Goal: Information Seeking & Learning: Find specific fact

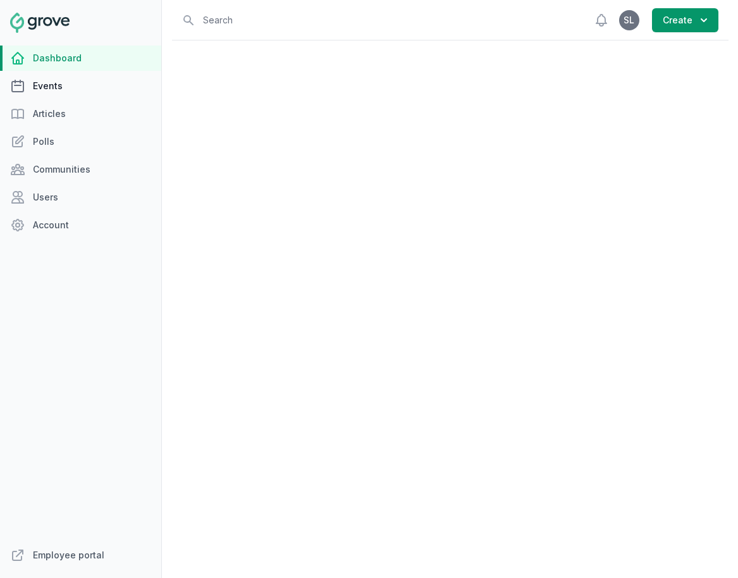
click at [77, 89] on link "Events" at bounding box center [80, 85] width 161 height 25
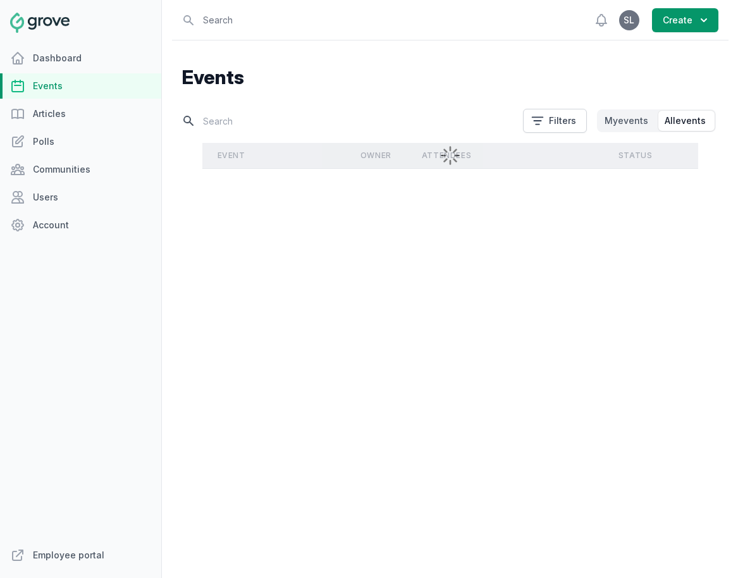
click at [325, 118] on input "text" at bounding box center [348, 121] width 333 height 22
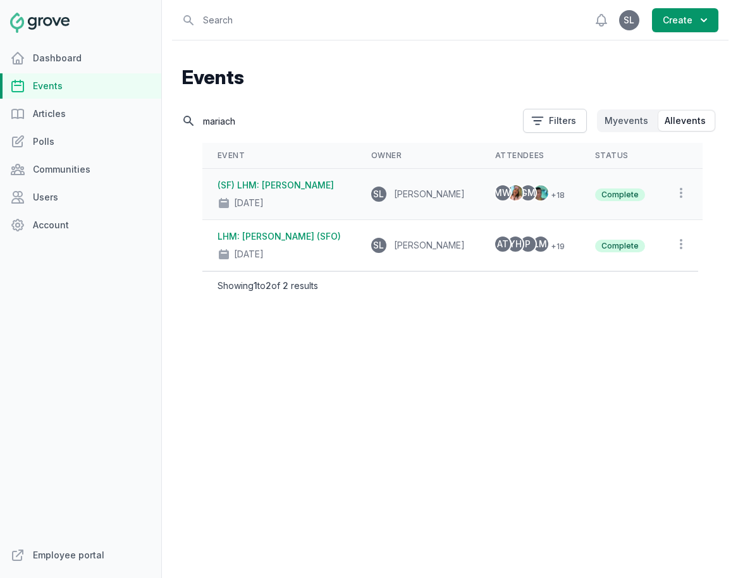
type input "mariach"
click at [304, 197] on div "[DATE]" at bounding box center [279, 201] width 123 height 18
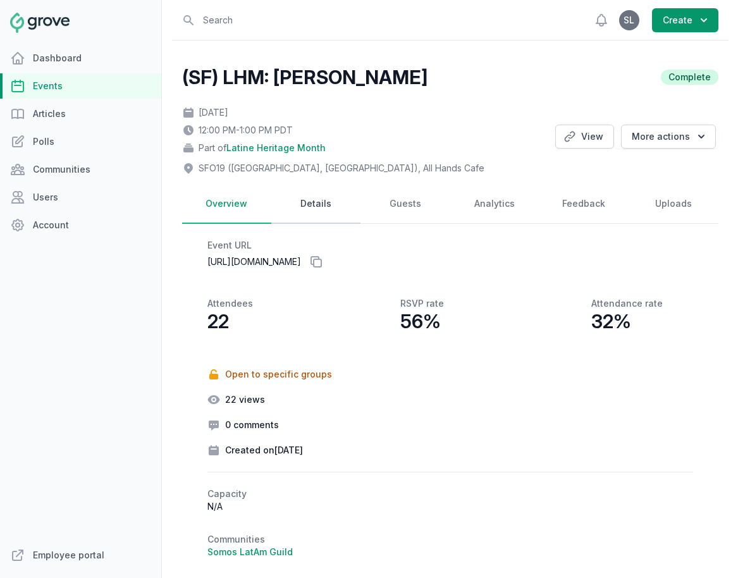
click at [312, 204] on link "Details" at bounding box center [315, 204] width 89 height 39
select select "85"
select select "43"
select select "12:00 PM"
select select "1:00 PM"
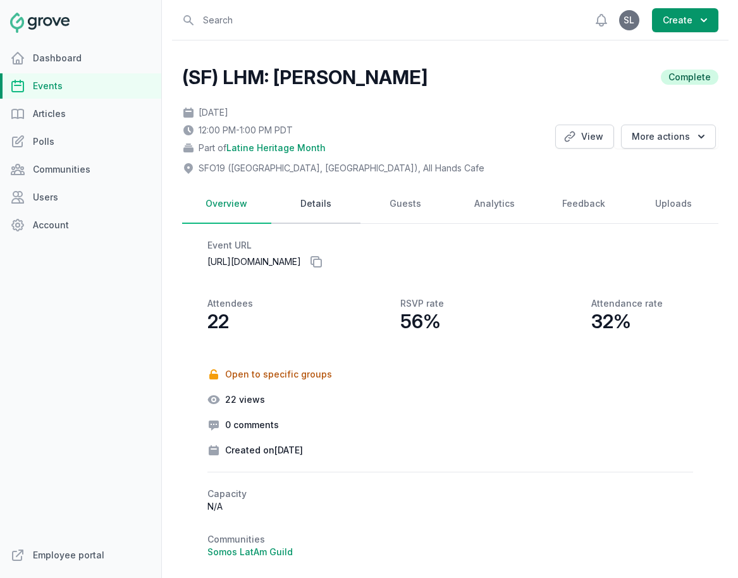
select select "89"
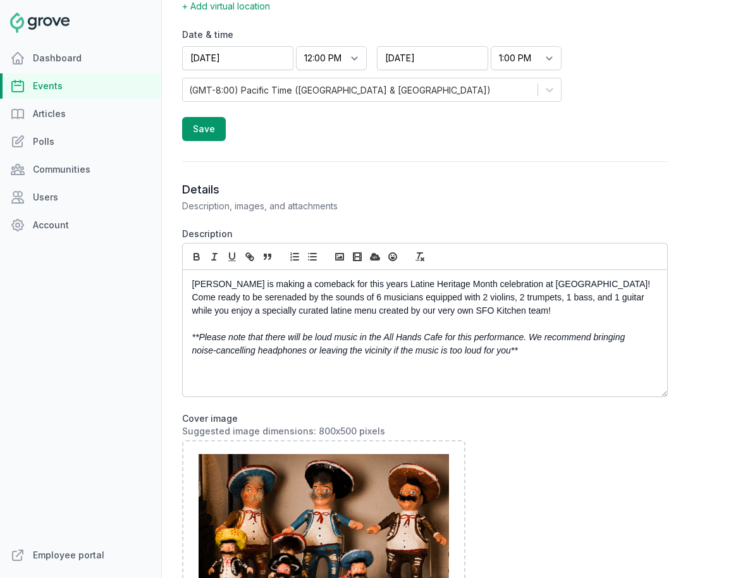
scroll to position [506, 0]
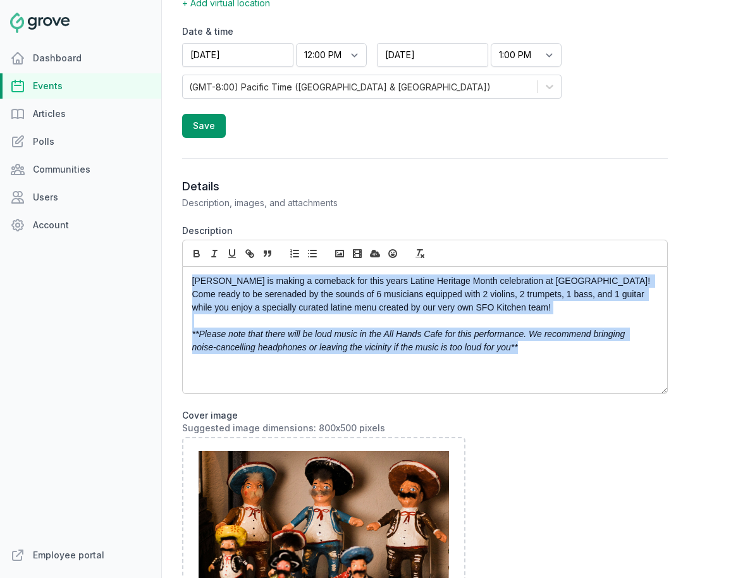
drag, startPoint x: 530, startPoint y: 350, endPoint x: 88, endPoint y: 269, distance: 449.6
click at [88, 269] on div "Dashboard Events Articles Polls Communities Users Account Employee portal Open …" at bounding box center [369, 289] width 738 height 578
copy div "[PERSON_NAME] is making a comeback for this years Latine Heritage Month celebra…"
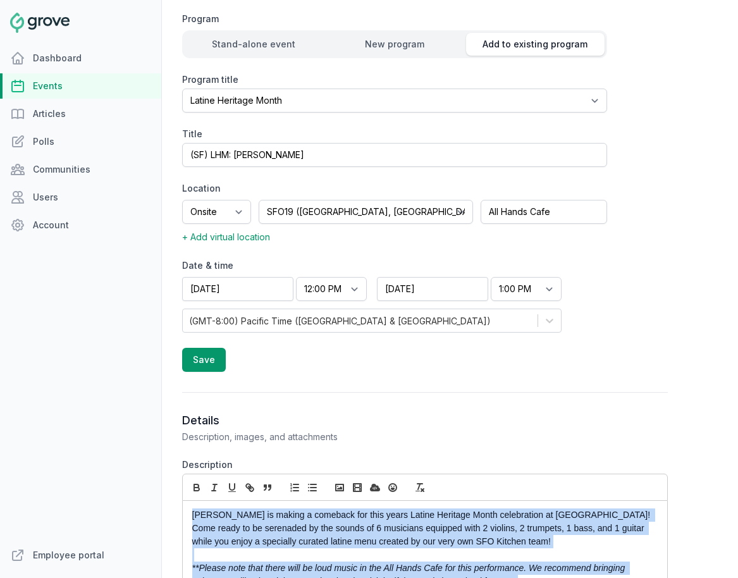
scroll to position [257, 0]
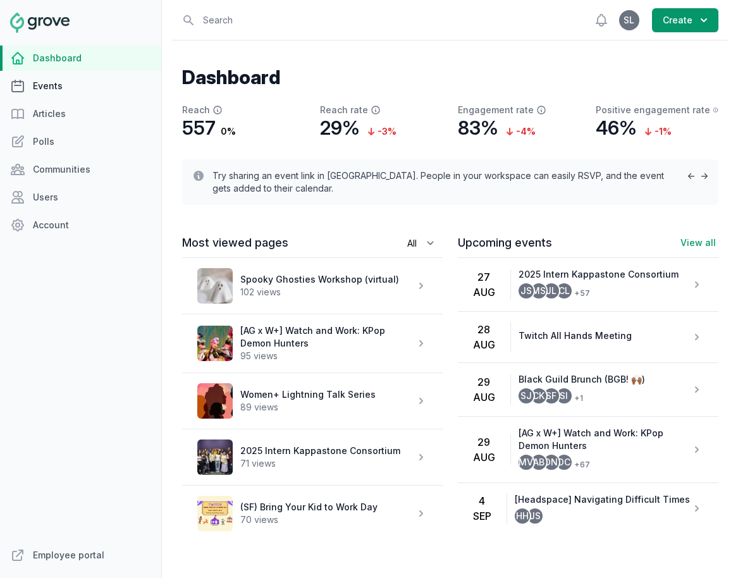
click at [108, 87] on link "Events" at bounding box center [80, 85] width 161 height 25
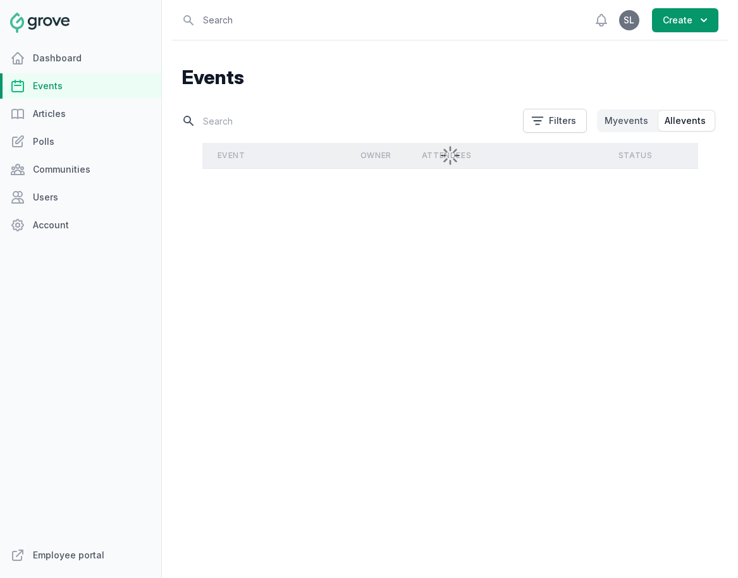
click at [225, 118] on input "text" at bounding box center [348, 121] width 333 height 22
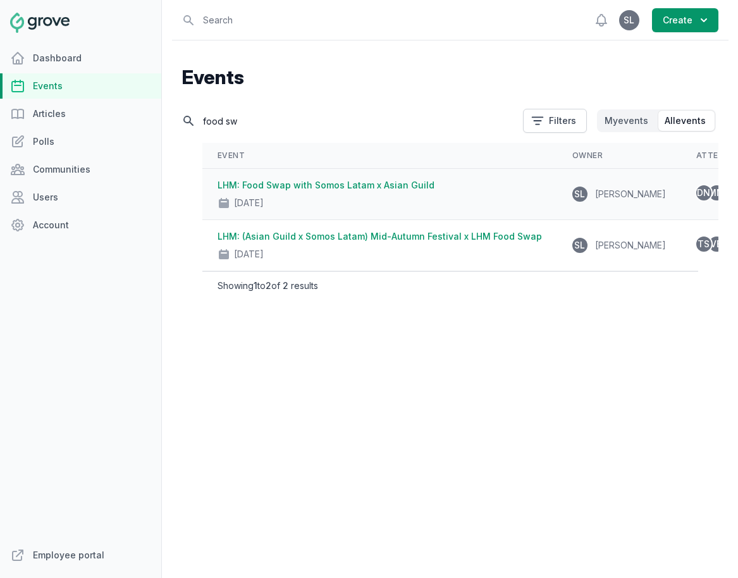
type input "food sw"
click at [373, 185] on link "LHM: Food Swap with Somos Latam x Asian Guild" at bounding box center [326, 185] width 217 height 11
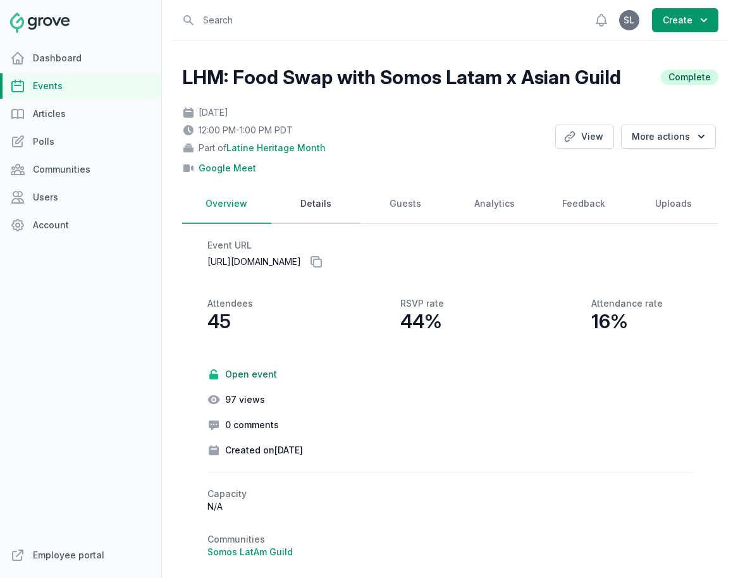
click at [319, 206] on link "Details" at bounding box center [315, 204] width 89 height 39
select select "85"
select select "virtual"
select select "12:00 PM"
select select "1:00 PM"
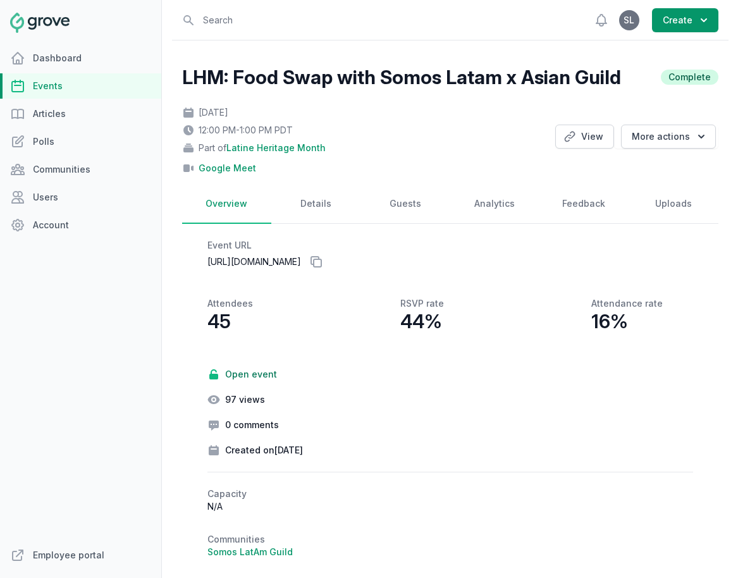
select select "89"
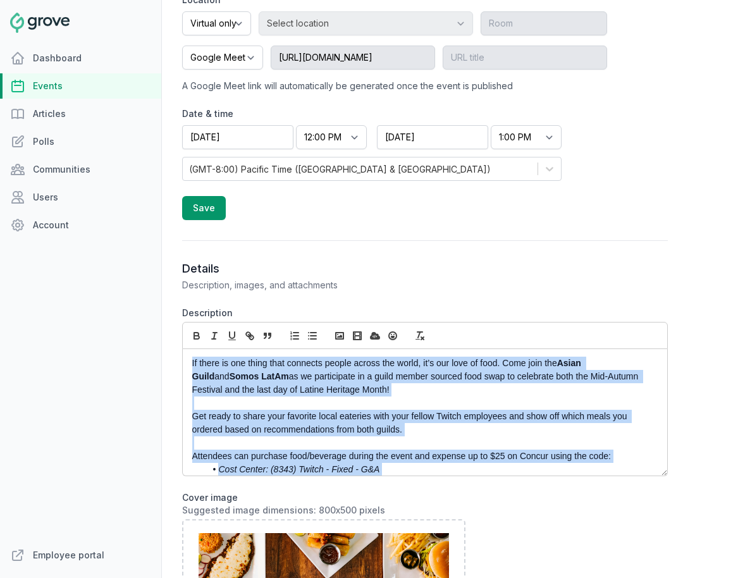
scroll to position [61, 0]
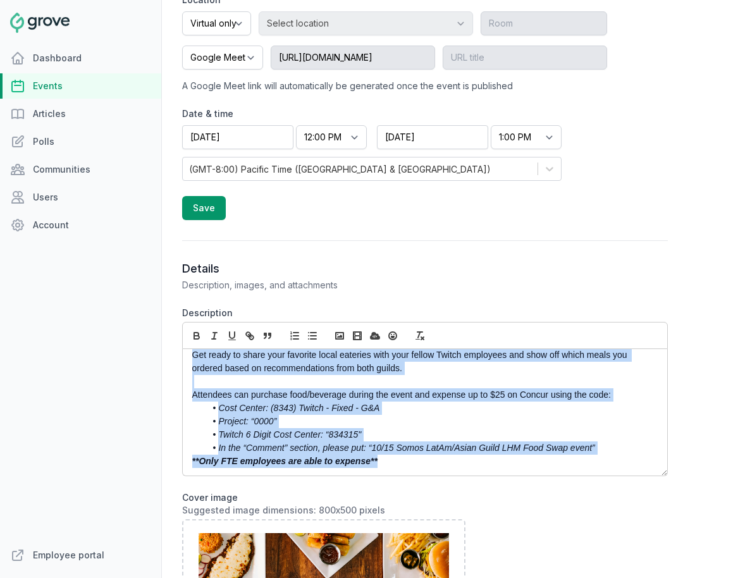
drag, startPoint x: 190, startPoint y: 362, endPoint x: 416, endPoint y: 500, distance: 264.1
copy div "If there is one thing that connects people across the world, it’s our love of f…"
